Goal: Transaction & Acquisition: Obtain resource

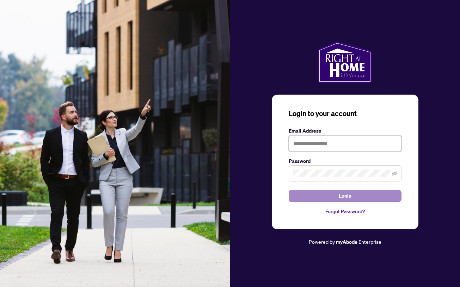
type input "**********"
click at [348, 199] on span "Login" at bounding box center [344, 196] width 13 height 11
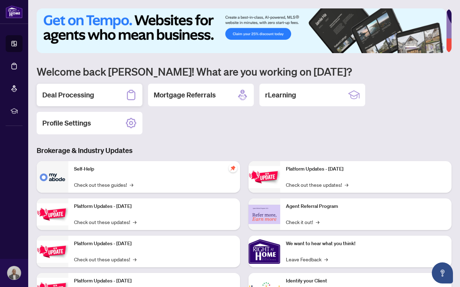
click at [108, 98] on div "Deal Processing" at bounding box center [90, 95] width 106 height 23
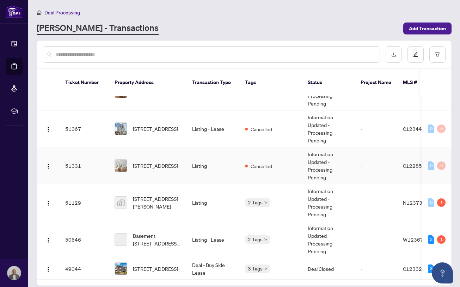
scroll to position [327, 0]
click at [174, 265] on span "[STREET_ADDRESS]" at bounding box center [155, 269] width 45 height 8
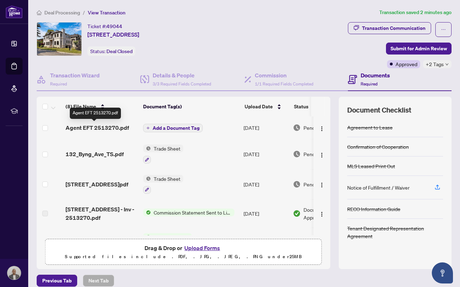
click at [111, 127] on span "Agent EFT 2513270.pdf" at bounding box center [96, 128] width 63 height 8
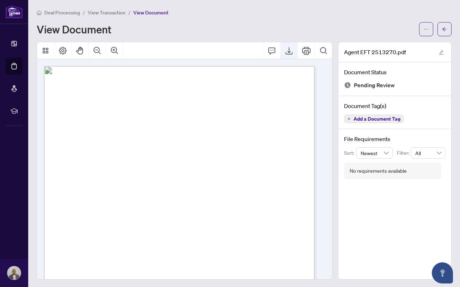
click at [283, 55] on button "Export" at bounding box center [288, 50] width 17 height 17
